Goal: Check status: Verify the current state of an ongoing process or item

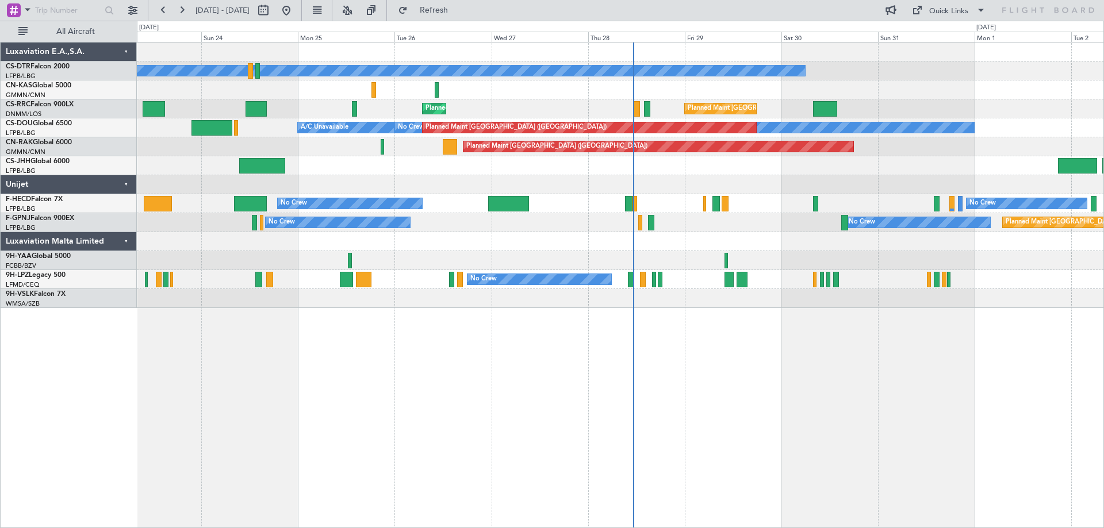
click at [398, 387] on div "No Crew Planned Maint [GEOGRAPHIC_DATA] ([GEOGRAPHIC_DATA]) Planned Maint [GEOG…" at bounding box center [620, 285] width 967 height 486
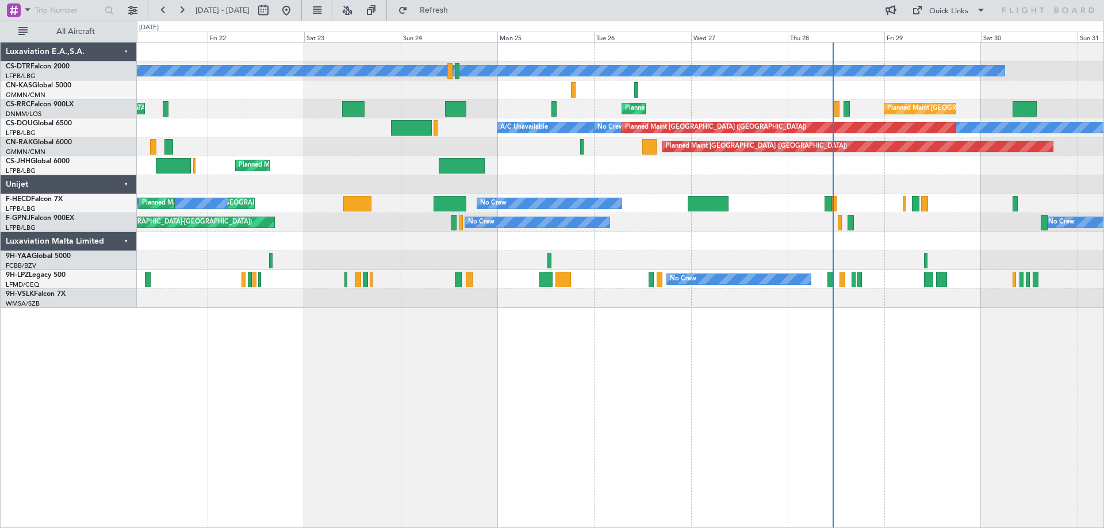
click at [635, 368] on div "No Crew Planned Maint Sofia Planned Maint [GEOGRAPHIC_DATA] ([GEOGRAPHIC_DATA])…" at bounding box center [620, 285] width 967 height 486
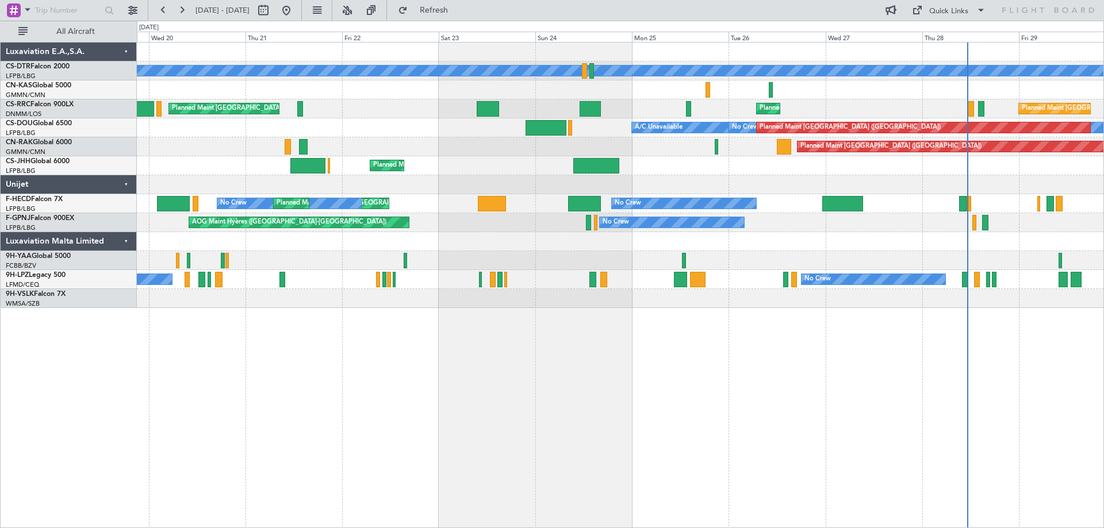
click at [639, 371] on div "No Crew Planned Maint Sofia Planned Maint [GEOGRAPHIC_DATA] ([GEOGRAPHIC_DATA])…" at bounding box center [620, 285] width 967 height 486
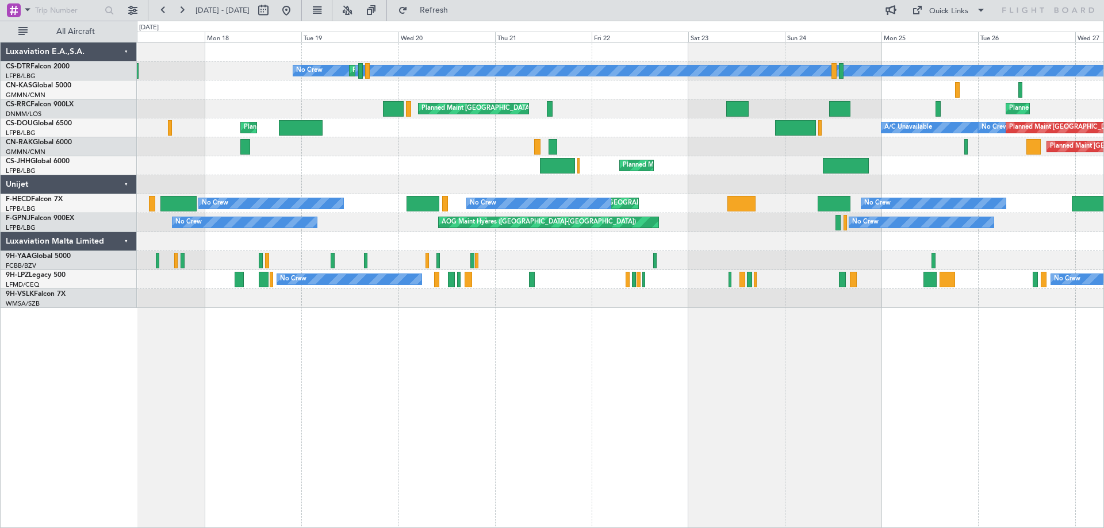
click at [812, 375] on div "No Crew Planned Maint Sofia Planned Maint [GEOGRAPHIC_DATA] ([GEOGRAPHIC_DATA])…" at bounding box center [620, 285] width 967 height 486
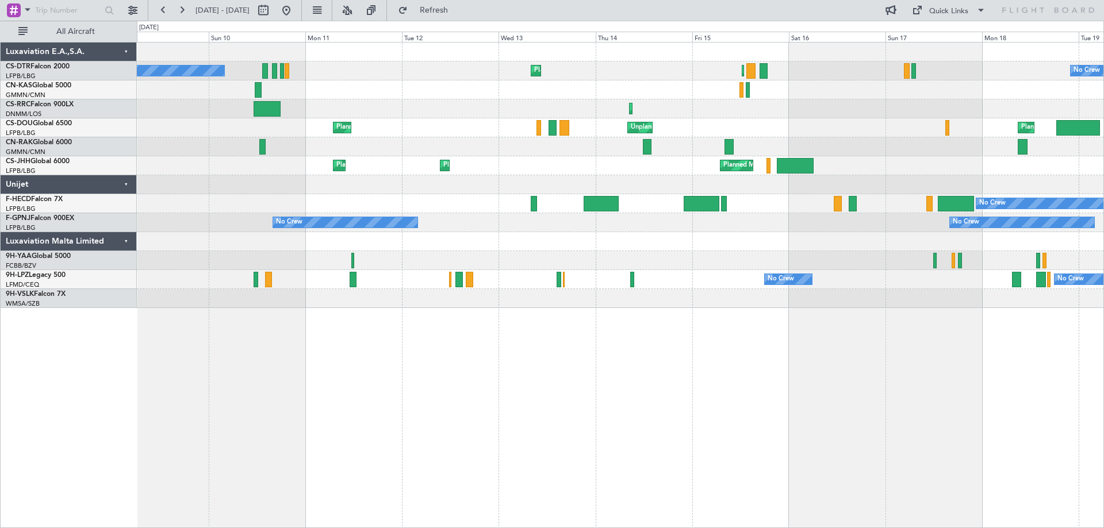
click at [805, 363] on div "No Crew Planned Maint [GEOGRAPHIC_DATA] ([GEOGRAPHIC_DATA]) Planned Maint Sofia…" at bounding box center [620, 285] width 967 height 486
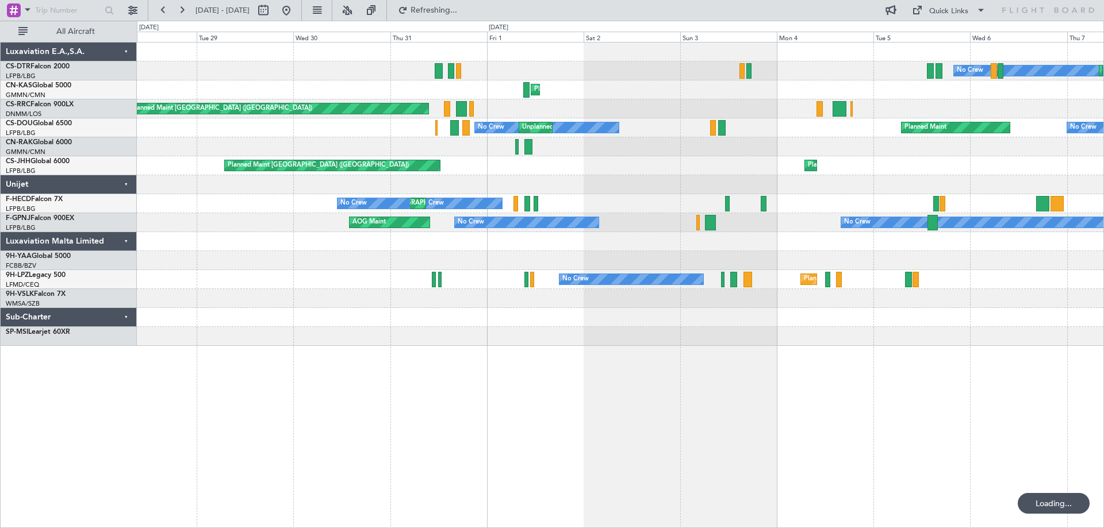
click at [925, 419] on div "No Crew Planned Maint Sofia Planned Maint Olbia ([GEOGRAPHIC_DATA]) Planned Mai…" at bounding box center [620, 285] width 967 height 486
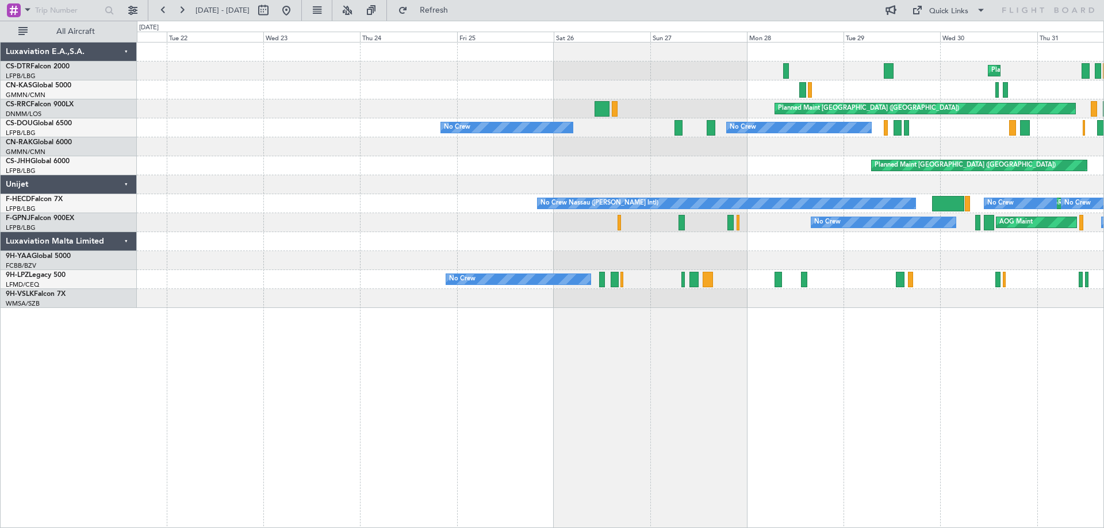
click at [865, 391] on div "Planned Maint Nice ([GEOGRAPHIC_DATA]) Planned Maint Olbia ([GEOGRAPHIC_DATA]) …" at bounding box center [620, 285] width 967 height 486
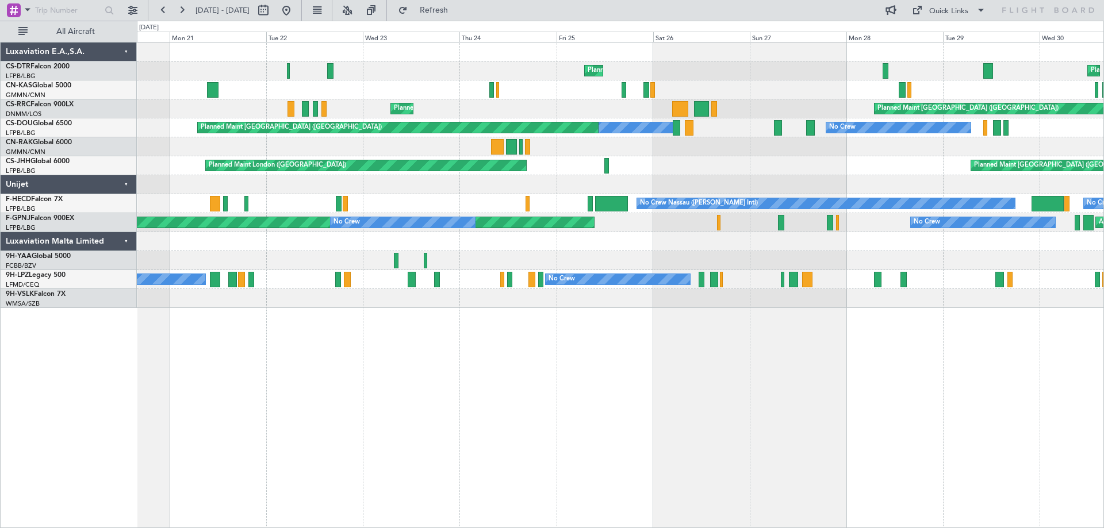
click at [949, 405] on div "Planned Maint Nice ([GEOGRAPHIC_DATA]) Planned Maint [PERSON_NAME] ([GEOGRAPHIC…" at bounding box center [620, 285] width 967 height 486
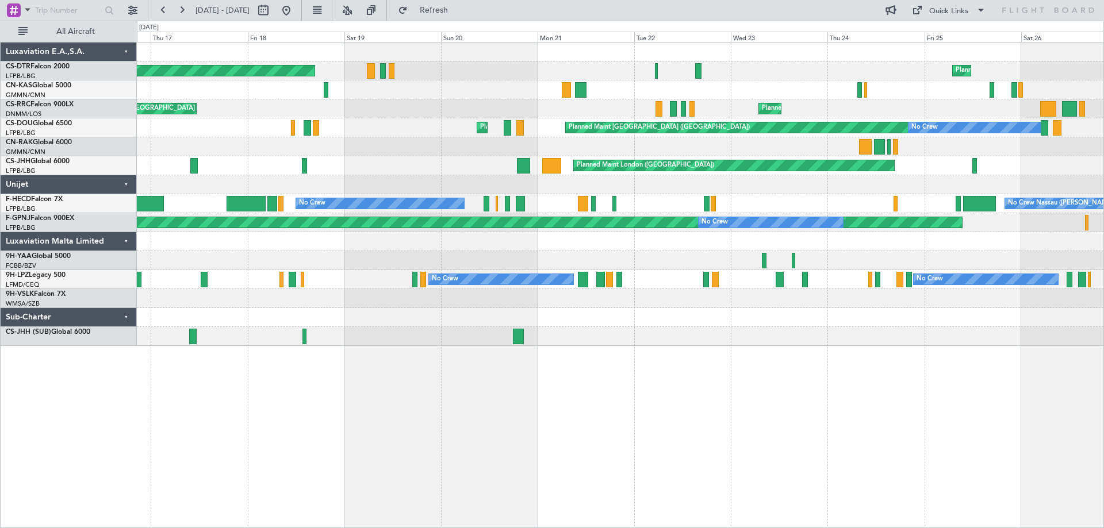
click at [865, 421] on div "Planned Maint [PERSON_NAME] ([GEOGRAPHIC_DATA]) AOG Maint [GEOGRAPHIC_DATA]-[GE…" at bounding box center [620, 285] width 967 height 486
click at [723, 372] on div "Planned Maint [PERSON_NAME] ([GEOGRAPHIC_DATA]) AOG Maint [GEOGRAPHIC_DATA]-[GE…" at bounding box center [620, 285] width 967 height 486
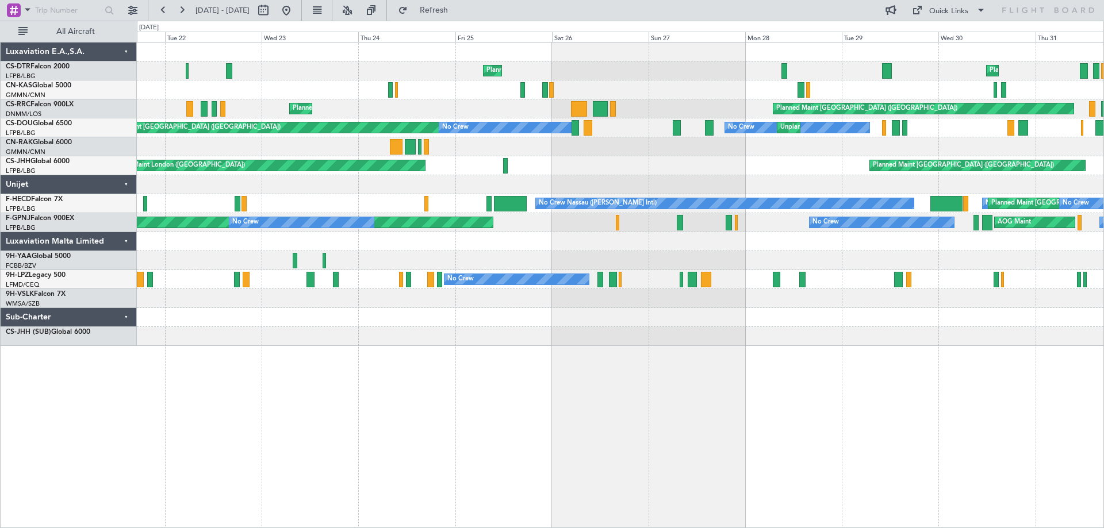
click at [401, 378] on div "Planned Maint [PERSON_NAME] ([GEOGRAPHIC_DATA]) [GEOGRAPHIC_DATA] ([GEOGRAPHIC_…" at bounding box center [620, 285] width 967 height 486
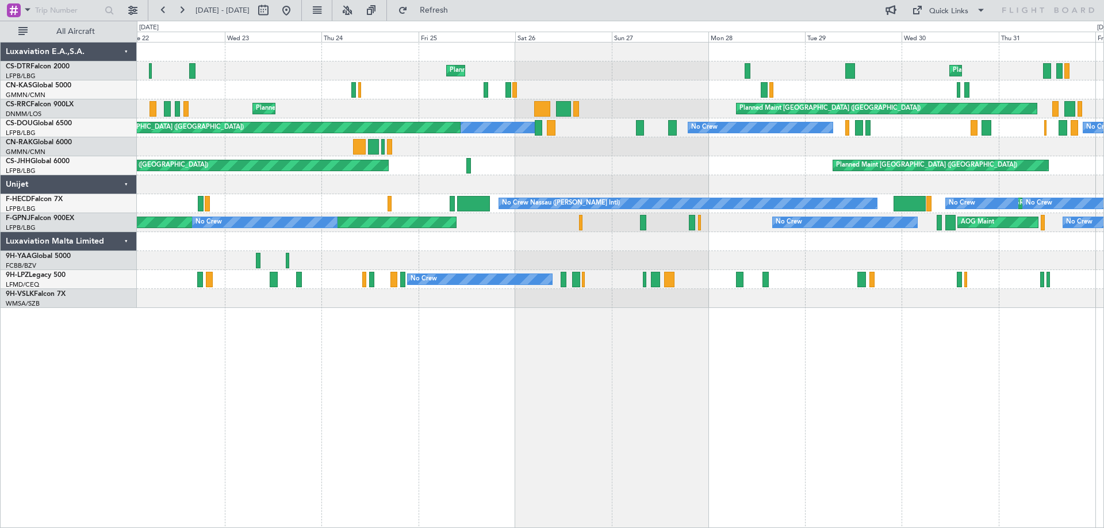
click at [564, 404] on div "Planned Maint Nice ([GEOGRAPHIC_DATA]) Planned Maint [PERSON_NAME] ([GEOGRAPHIC…" at bounding box center [620, 285] width 967 height 486
